Goal: Transaction & Acquisition: Purchase product/service

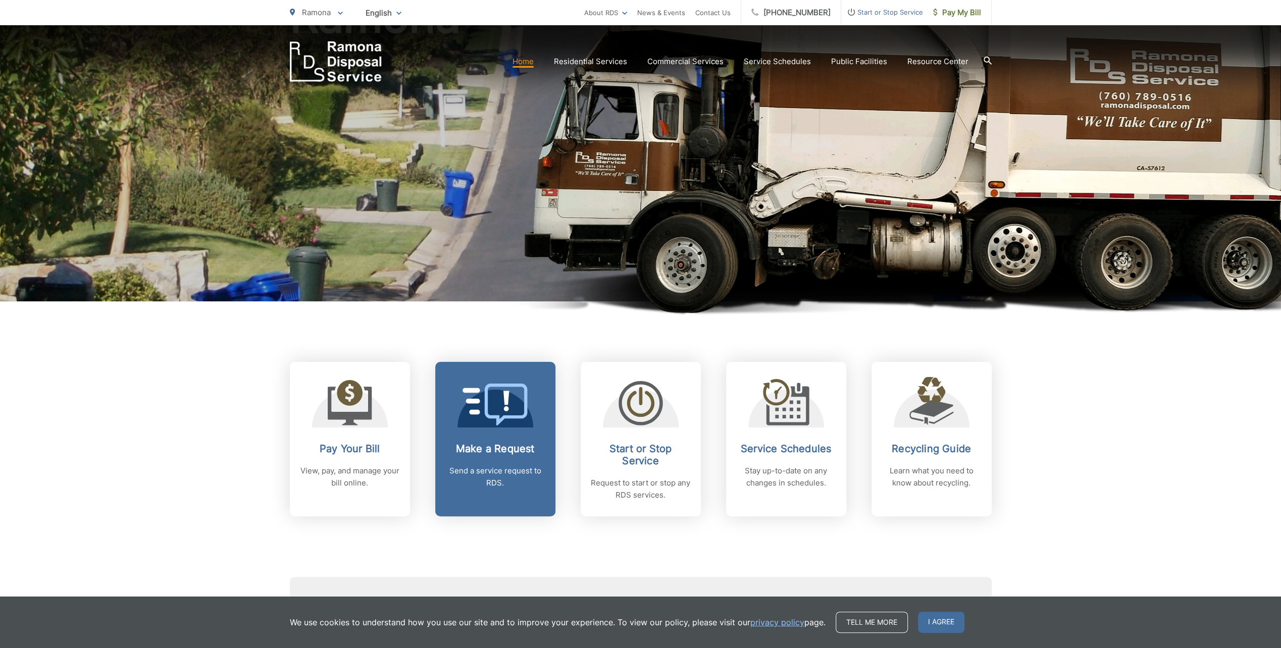
scroll to position [151, 0]
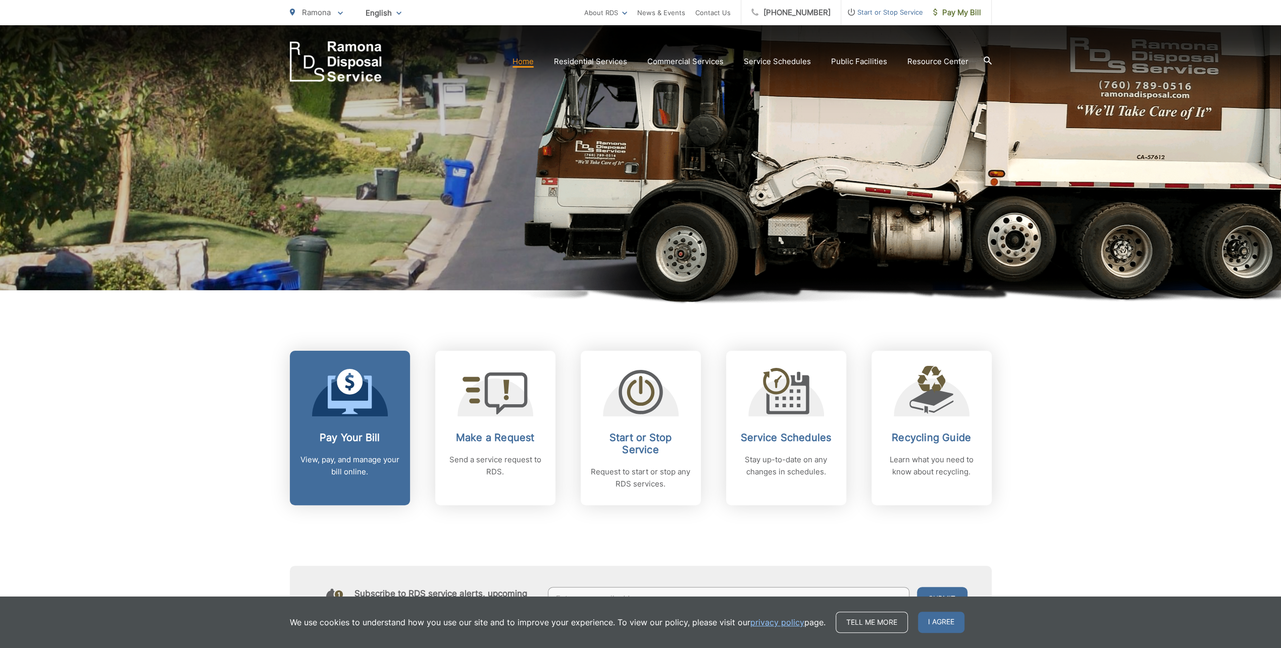
click at [382, 435] on h2 "Pay Your Bill" at bounding box center [350, 438] width 100 height 12
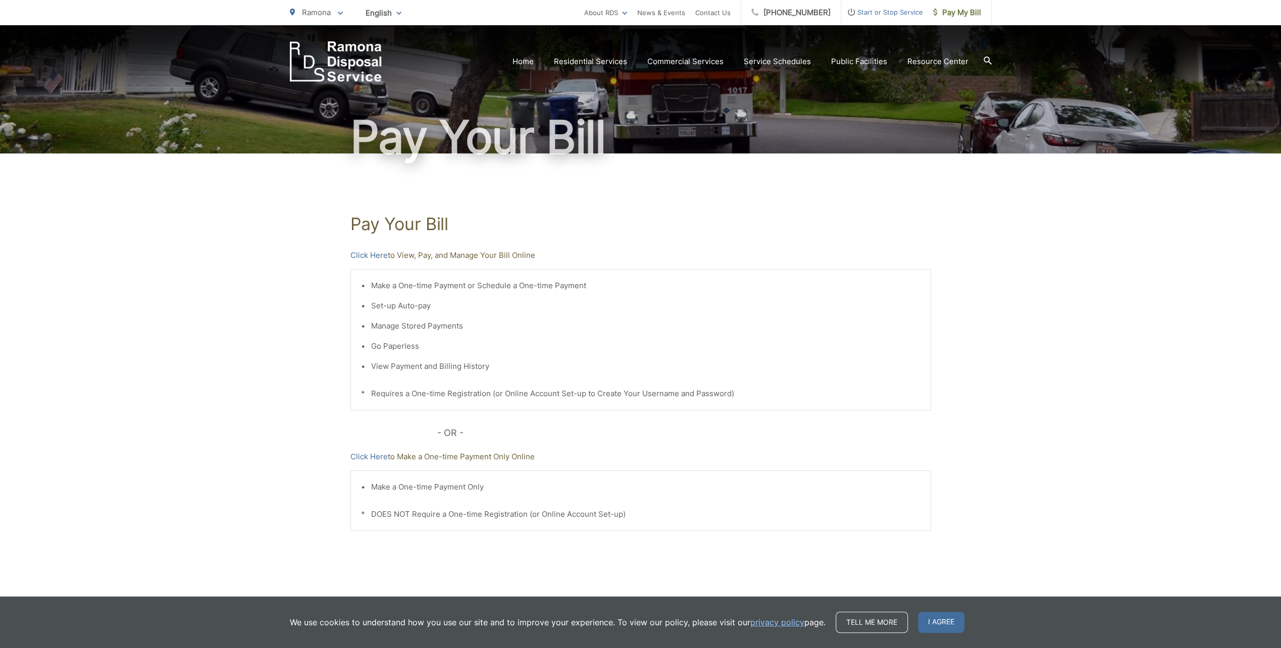
scroll to position [50, 0]
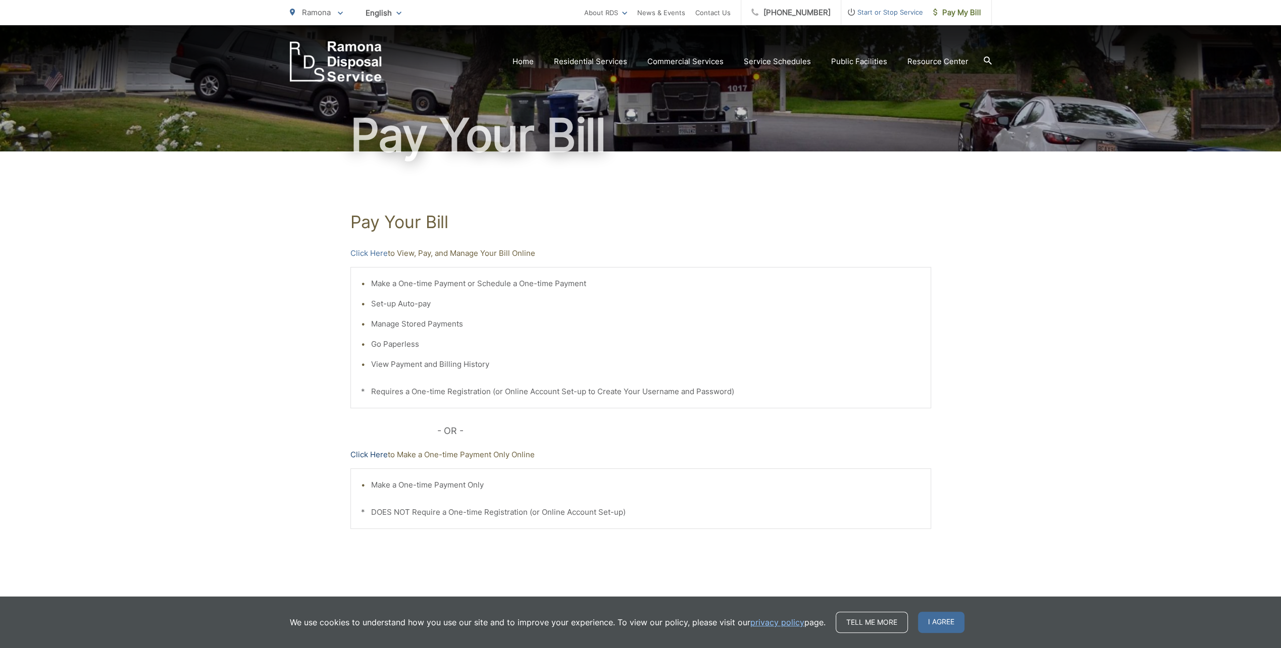
click at [357, 453] on link "Click Here" at bounding box center [368, 455] width 37 height 12
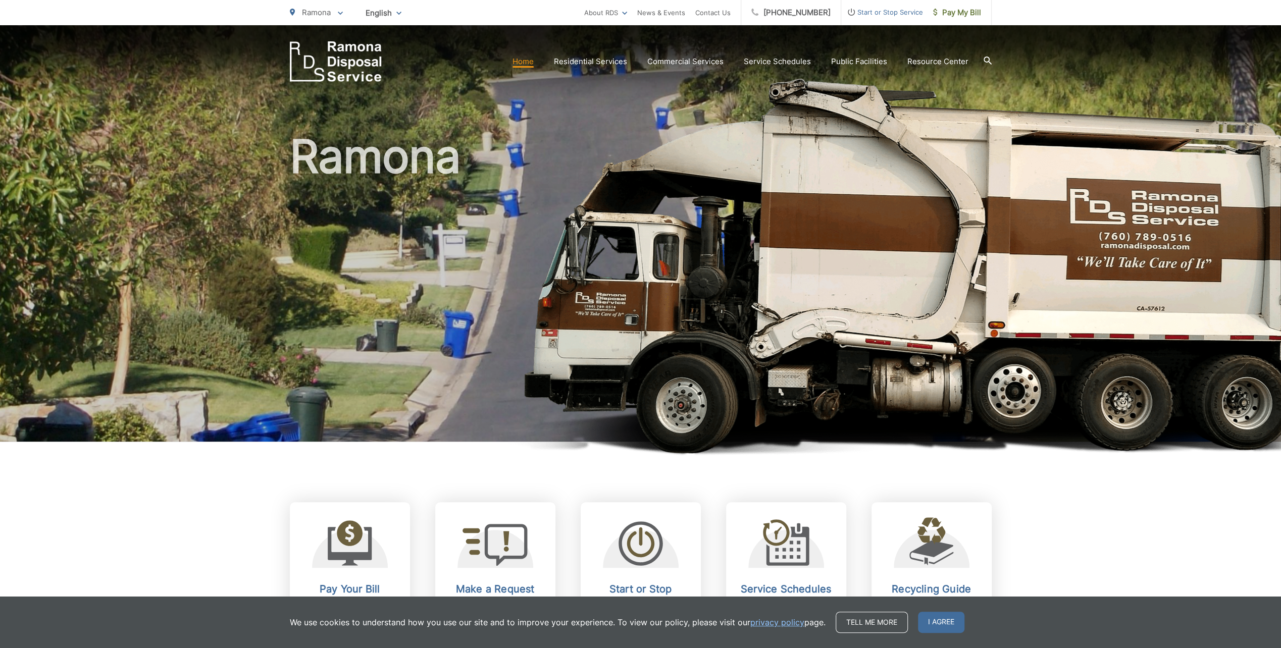
click at [987, 58] on icon at bounding box center [987, 61] width 8 height 8
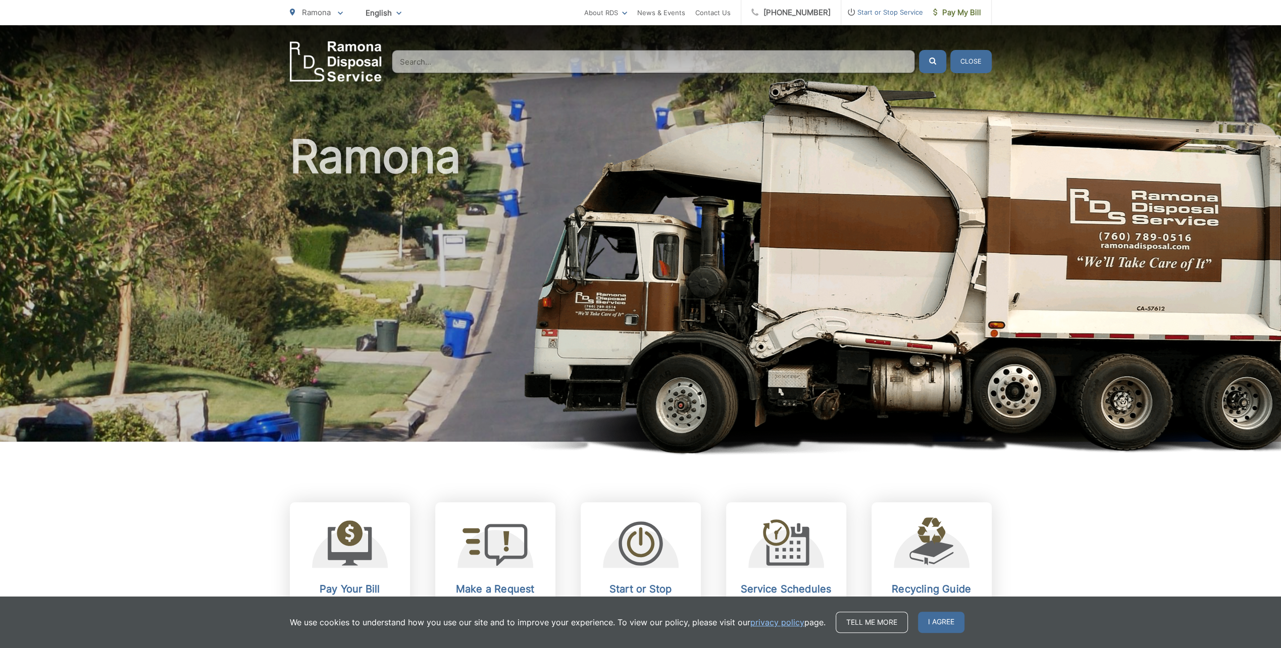
click at [987, 58] on button "Close" at bounding box center [970, 61] width 41 height 23
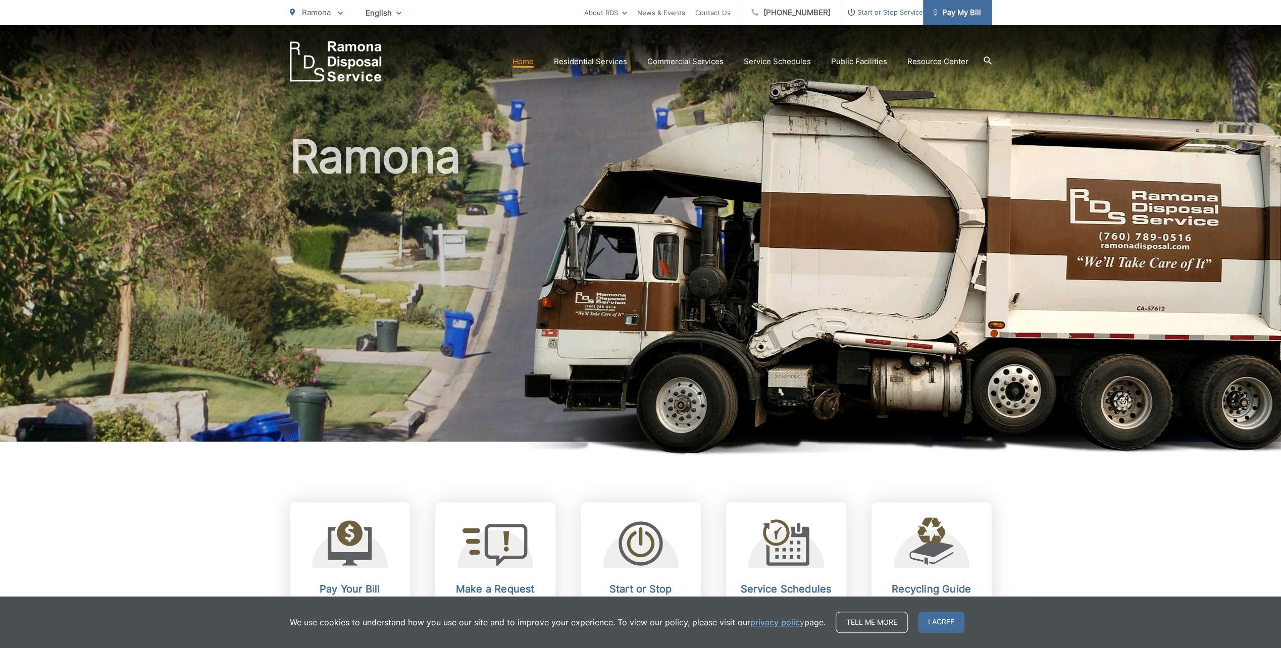
click at [950, 12] on span "Pay My Bill" at bounding box center [957, 13] width 48 height 12
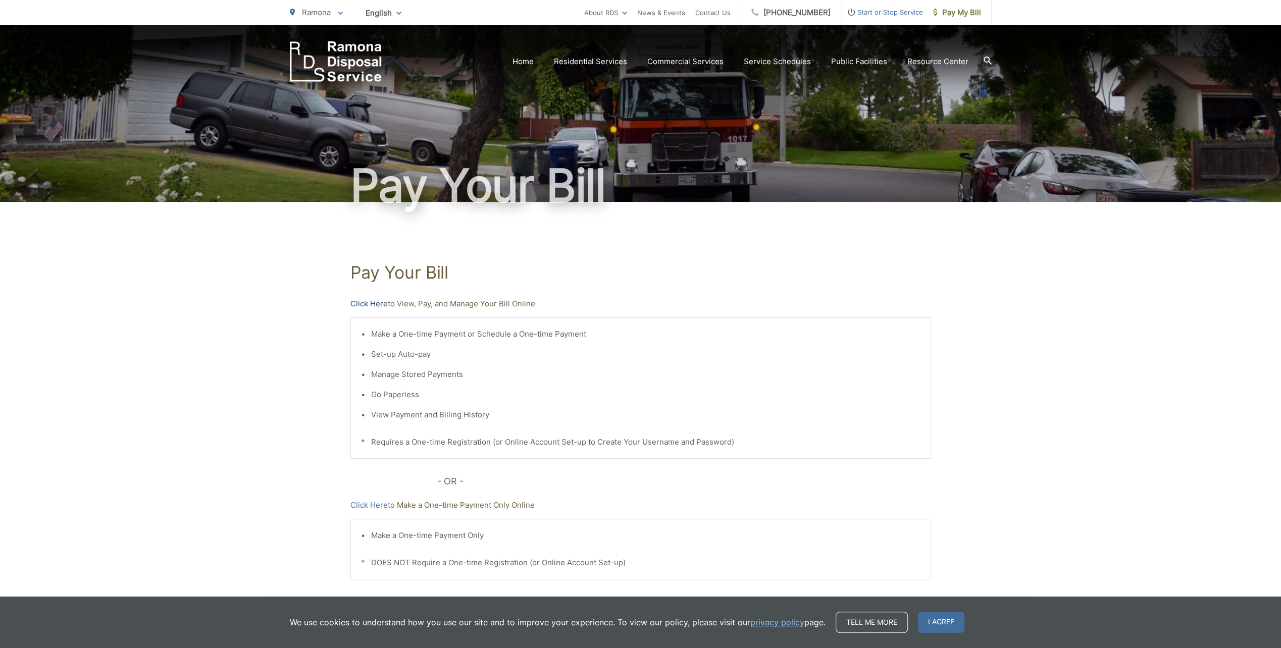
click at [362, 299] on link "Click Here" at bounding box center [368, 304] width 37 height 12
